Goal: Browse casually

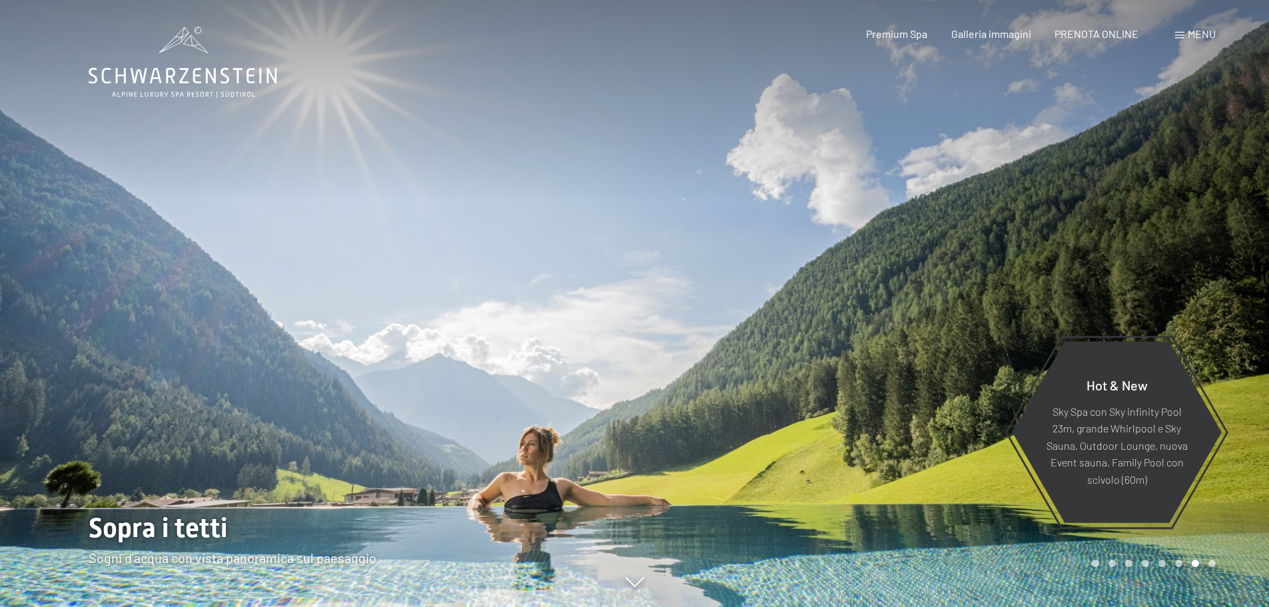
click at [457, 444] on div at bounding box center [317, 303] width 635 height 607
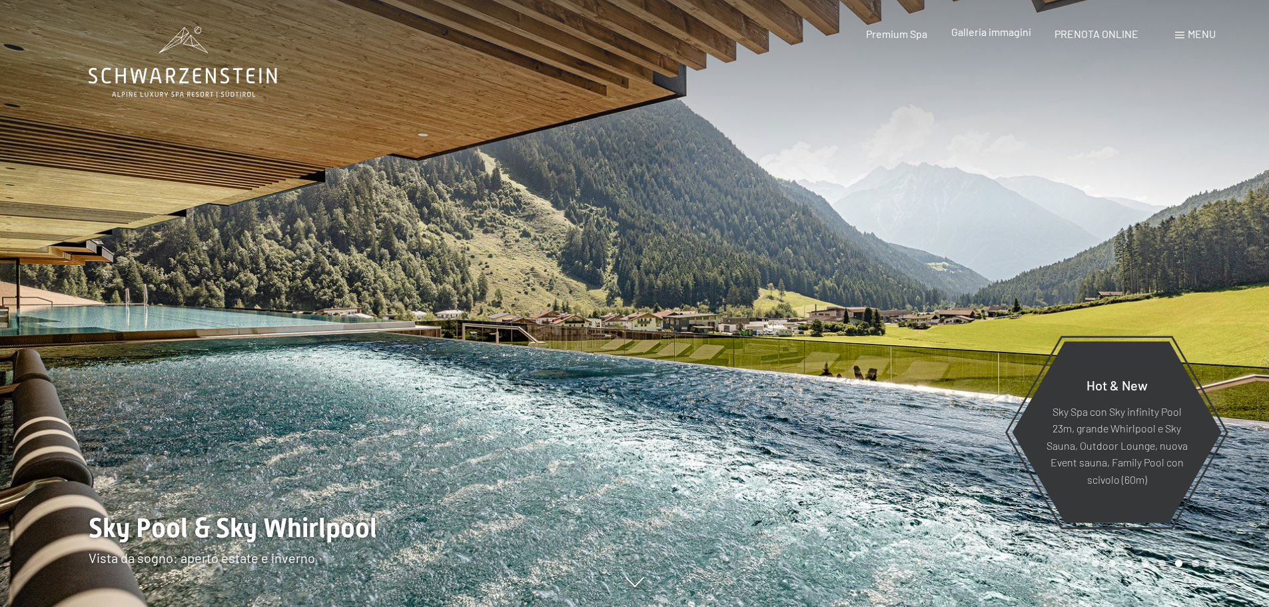
click at [990, 34] on span "Galleria immagini" at bounding box center [991, 31] width 80 height 13
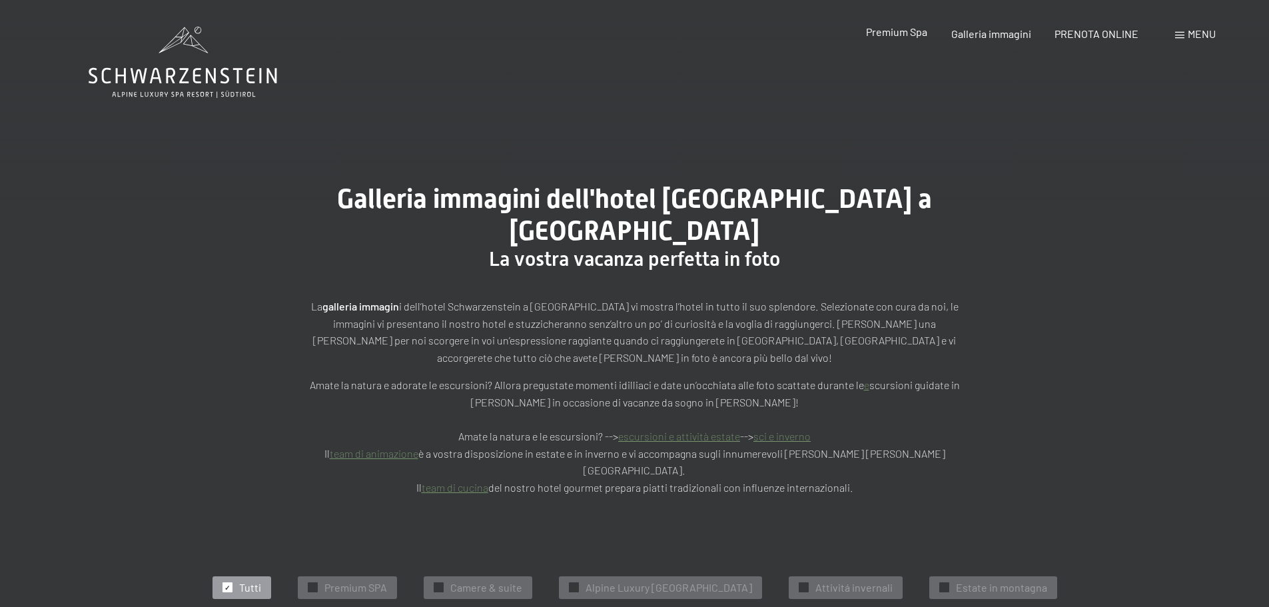
click at [904, 31] on span "Premium Spa" at bounding box center [896, 31] width 61 height 13
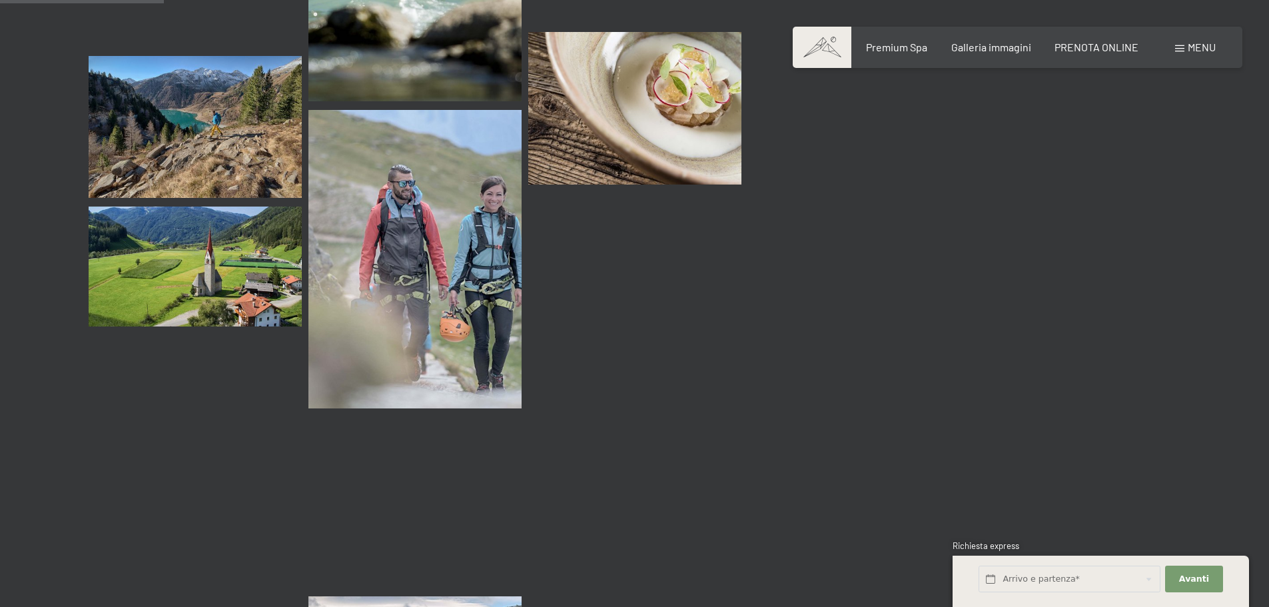
scroll to position [2264, 0]
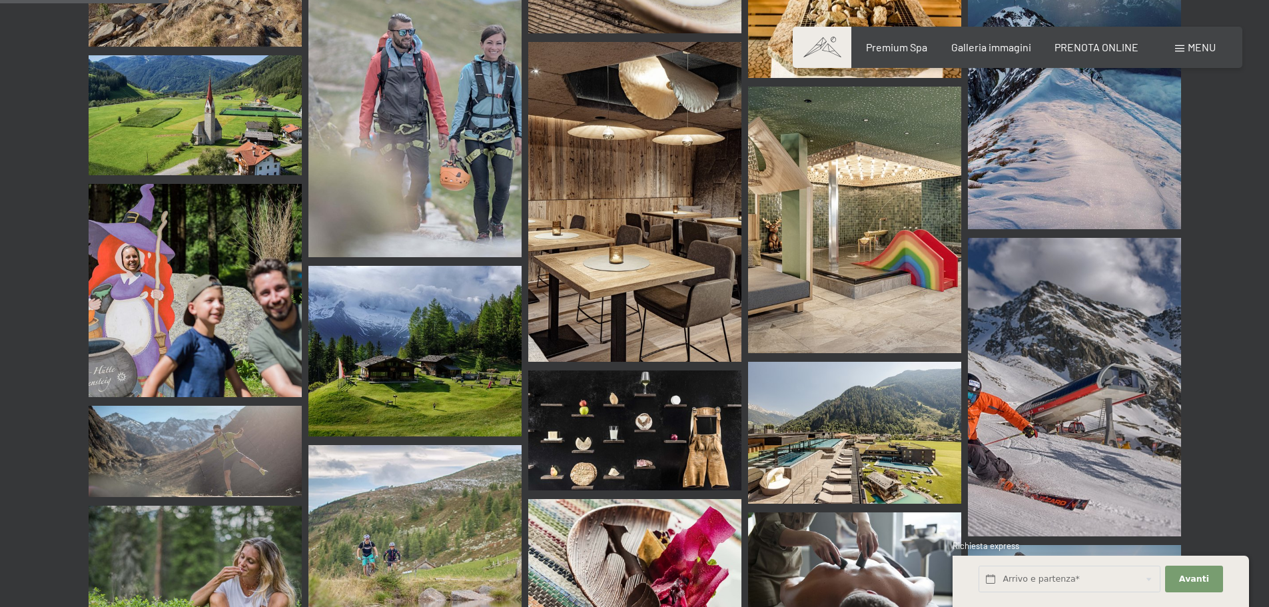
click at [219, 259] on img at bounding box center [195, 290] width 213 height 213
